Goal: Complete application form

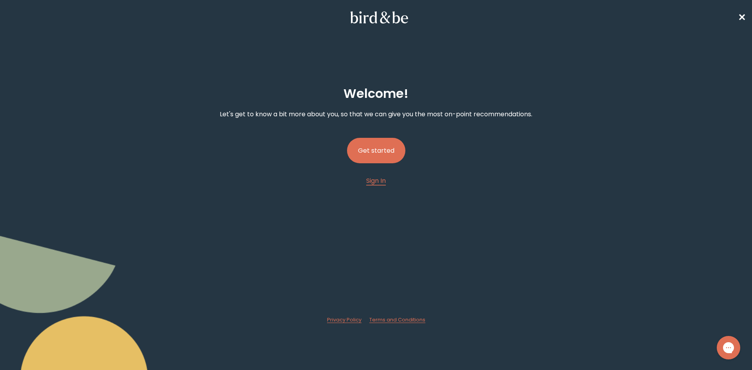
click at [366, 148] on button "Get started" at bounding box center [376, 150] width 58 height 25
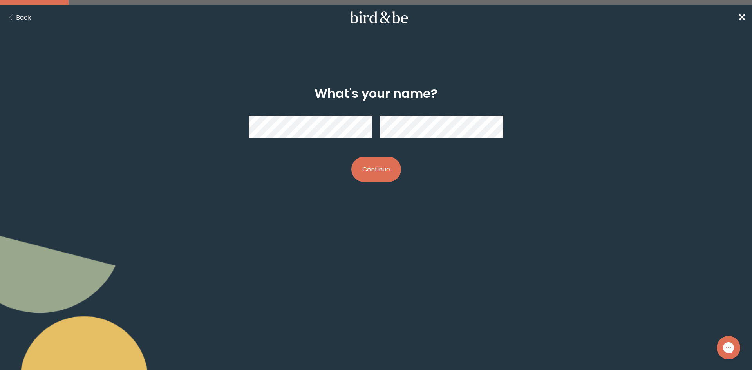
click at [365, 173] on button "Continue" at bounding box center [376, 169] width 50 height 25
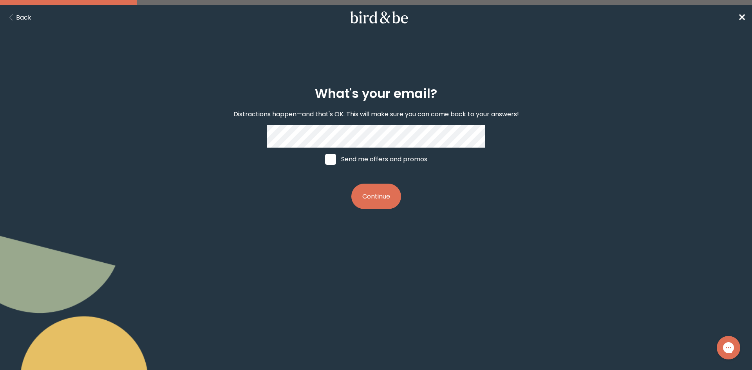
click at [378, 201] on button "Continue" at bounding box center [376, 196] width 50 height 25
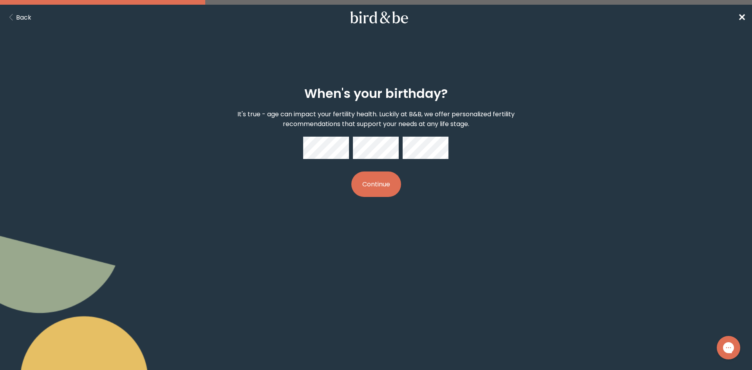
click at [387, 183] on button "Continue" at bounding box center [376, 184] width 50 height 25
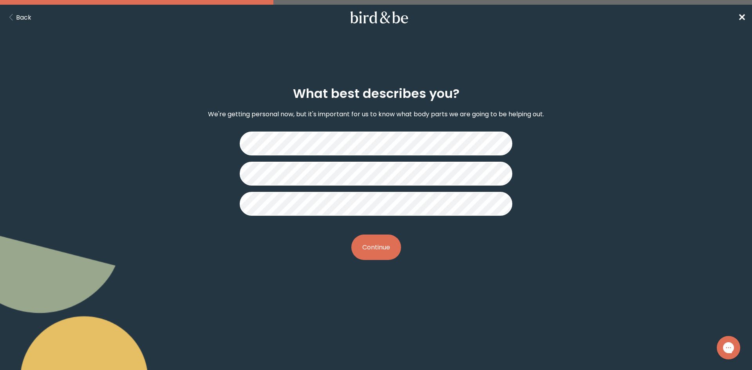
click at [380, 244] on button "Continue" at bounding box center [376, 247] width 50 height 25
click at [379, 250] on button "Continue" at bounding box center [376, 247] width 50 height 25
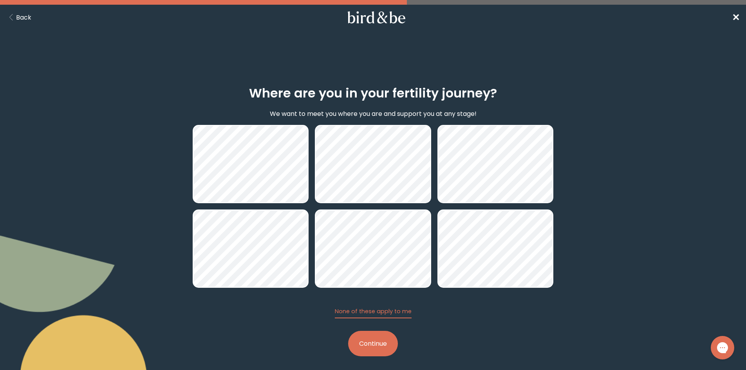
click at [381, 346] on button "Continue" at bounding box center [373, 343] width 50 height 25
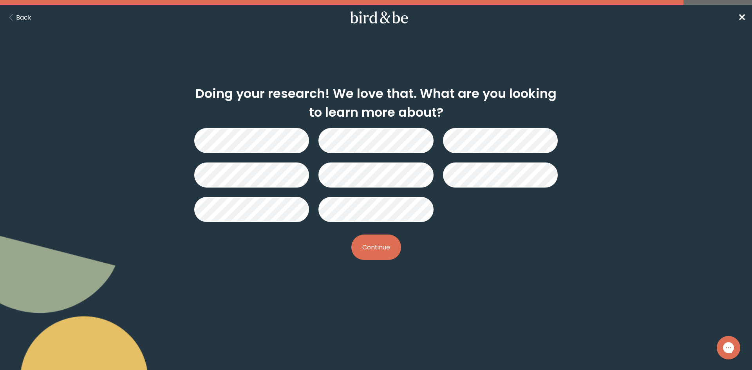
click at [243, 125] on div "Doing your research! We love that. What are you looking to learn more about? Co…" at bounding box center [375, 173] width 363 height 199
click at [390, 244] on button "Continue" at bounding box center [376, 247] width 50 height 25
